Goal: Information Seeking & Learning: Compare options

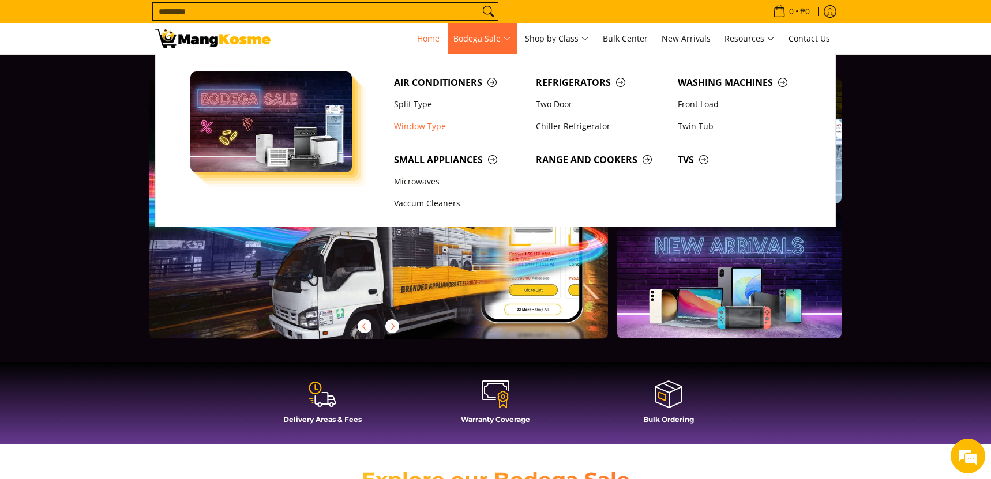
click at [432, 127] on link "Window Type" at bounding box center [459, 126] width 142 height 22
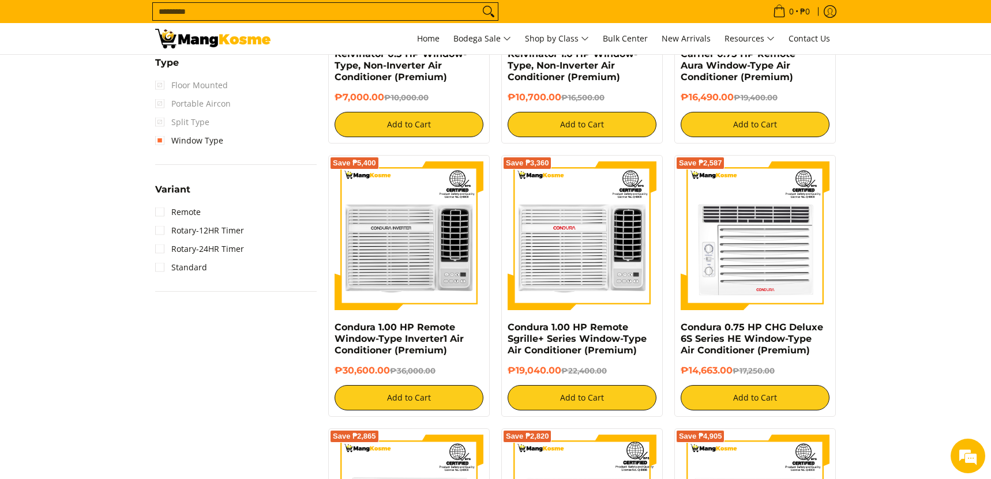
scroll to position [926, 0]
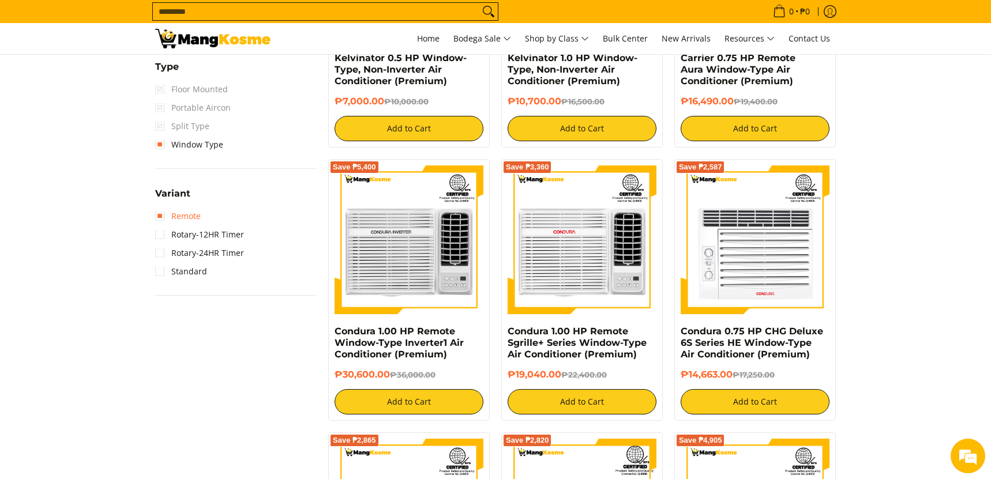
click at [161, 216] on link "Remote" at bounding box center [178, 216] width 46 height 18
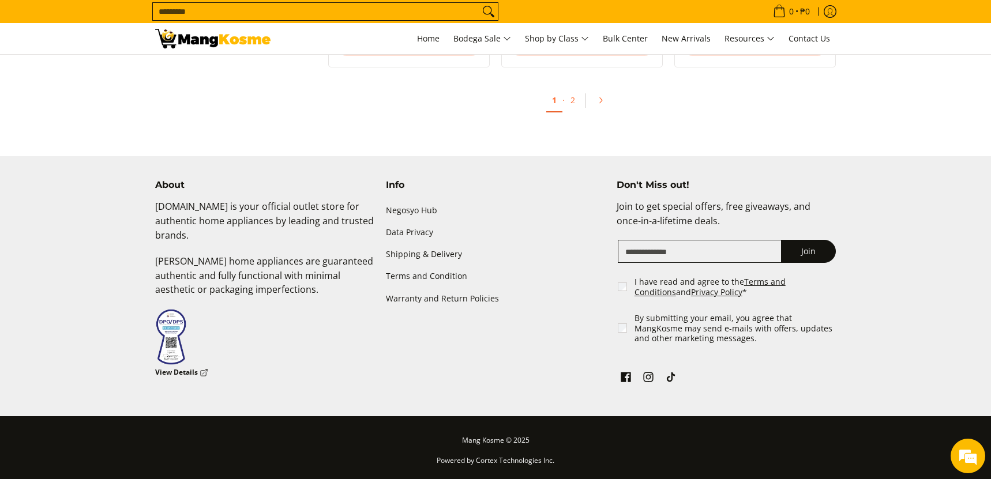
scroll to position [2615, 0]
click at [572, 104] on link "2" at bounding box center [572, 100] width 16 height 24
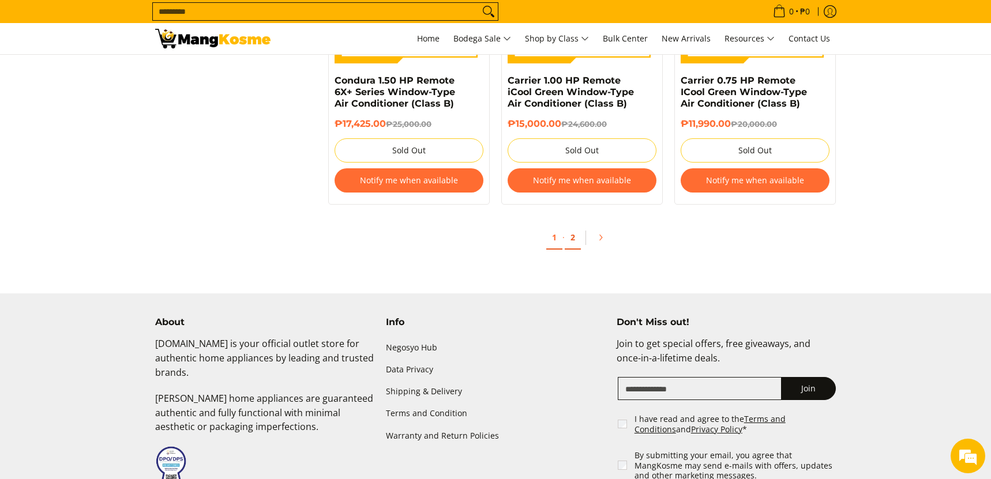
scroll to position [2283, 0]
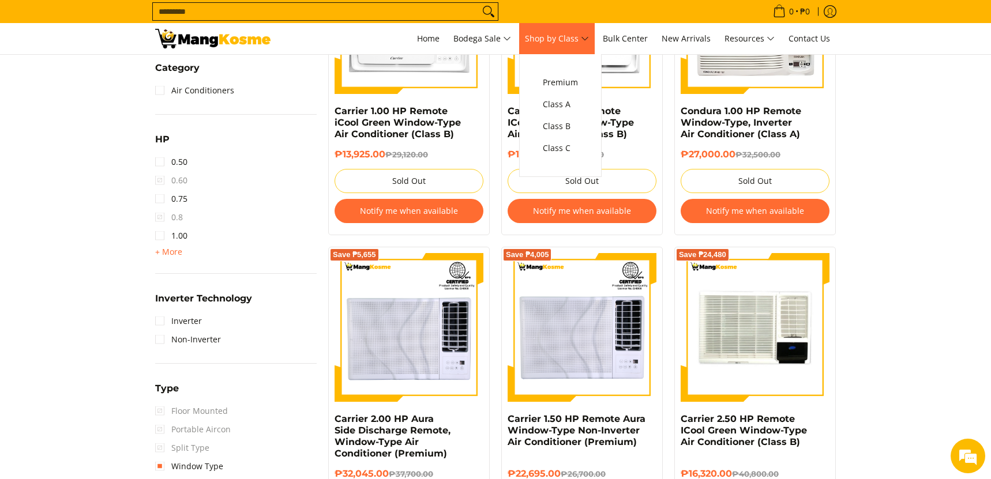
scroll to position [577, 0]
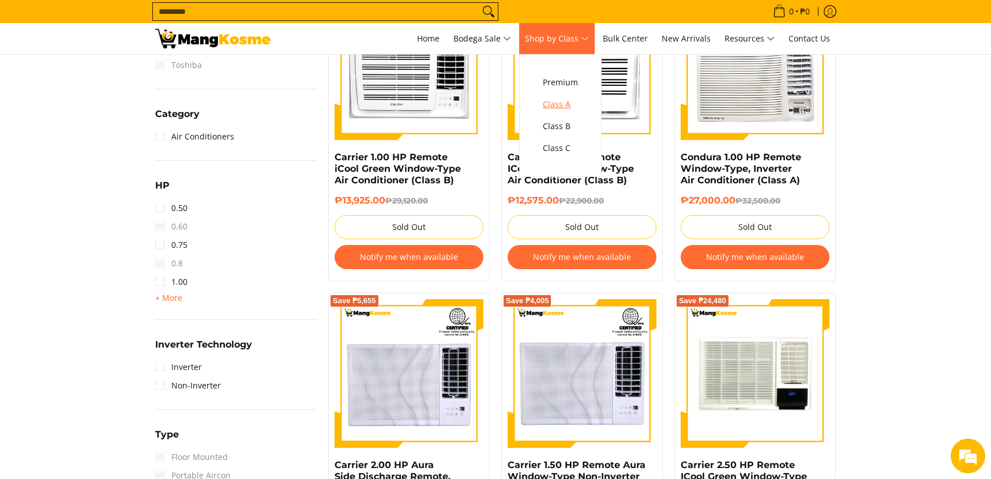
click at [564, 103] on span "Class A" at bounding box center [560, 104] width 35 height 14
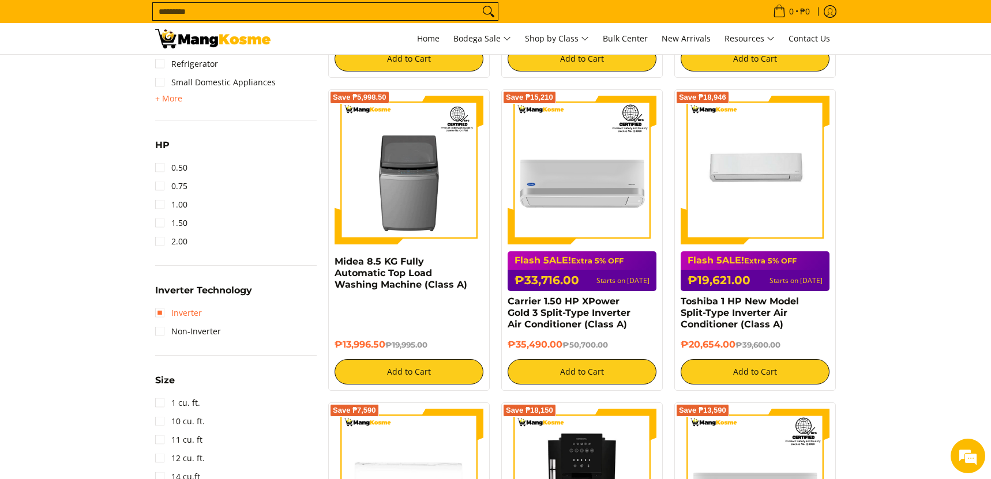
click at [156, 316] on link "Inverter" at bounding box center [178, 313] width 47 height 18
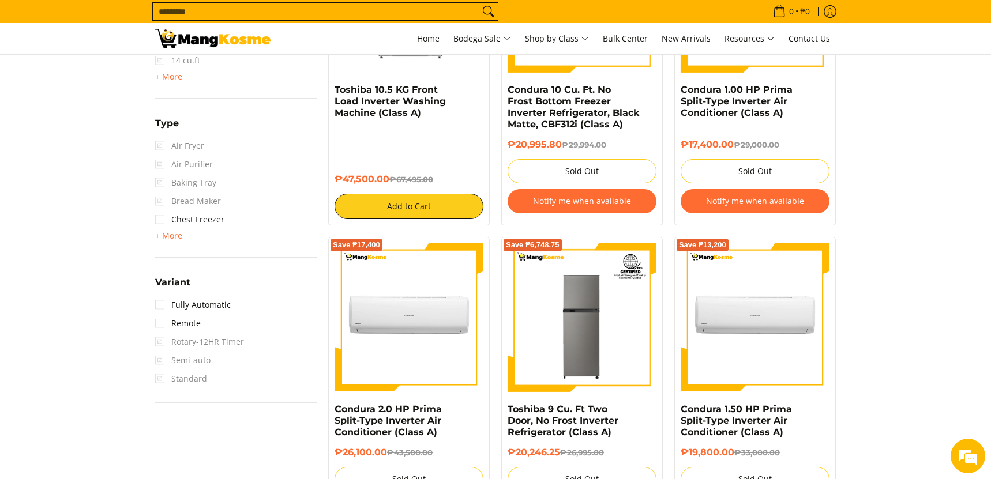
scroll to position [1280, 0]
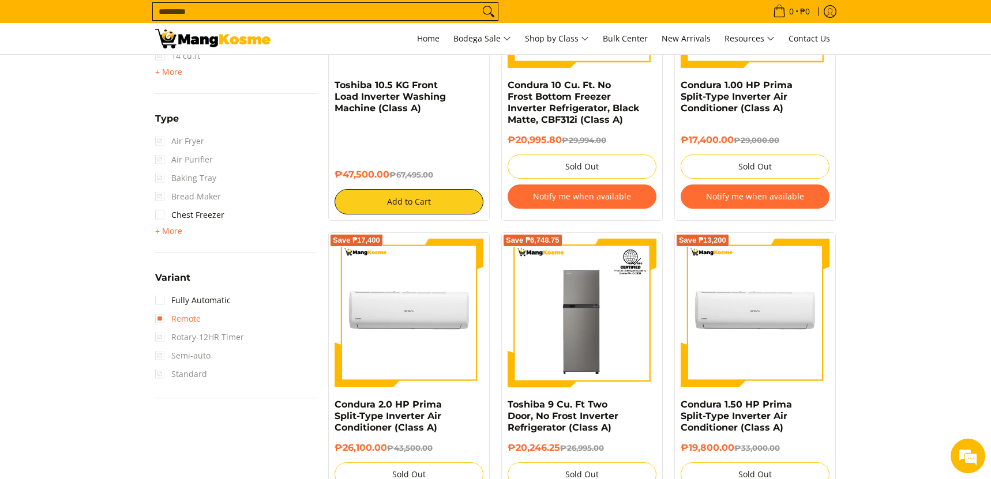
click at [162, 314] on link "Remote" at bounding box center [178, 319] width 46 height 18
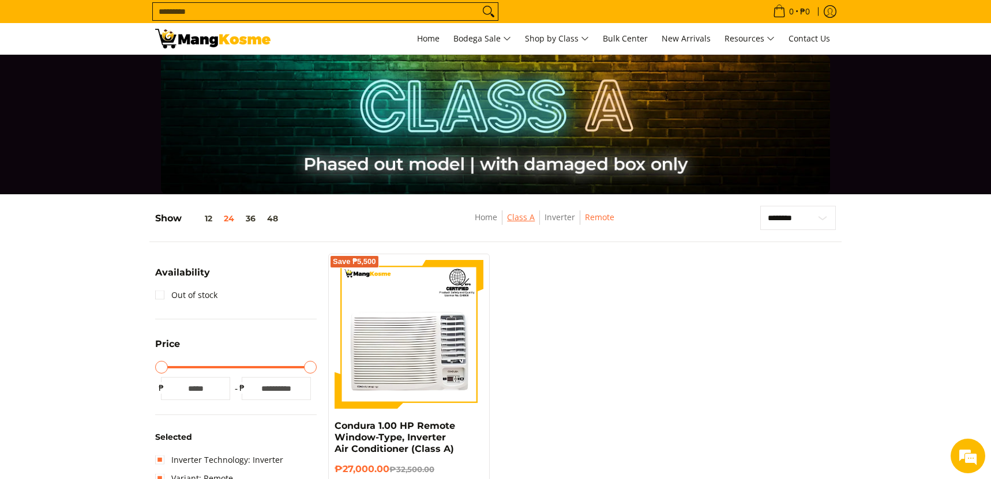
click at [526, 217] on link "Class A" at bounding box center [521, 217] width 28 height 11
